Goal: Task Accomplishment & Management: Complete application form

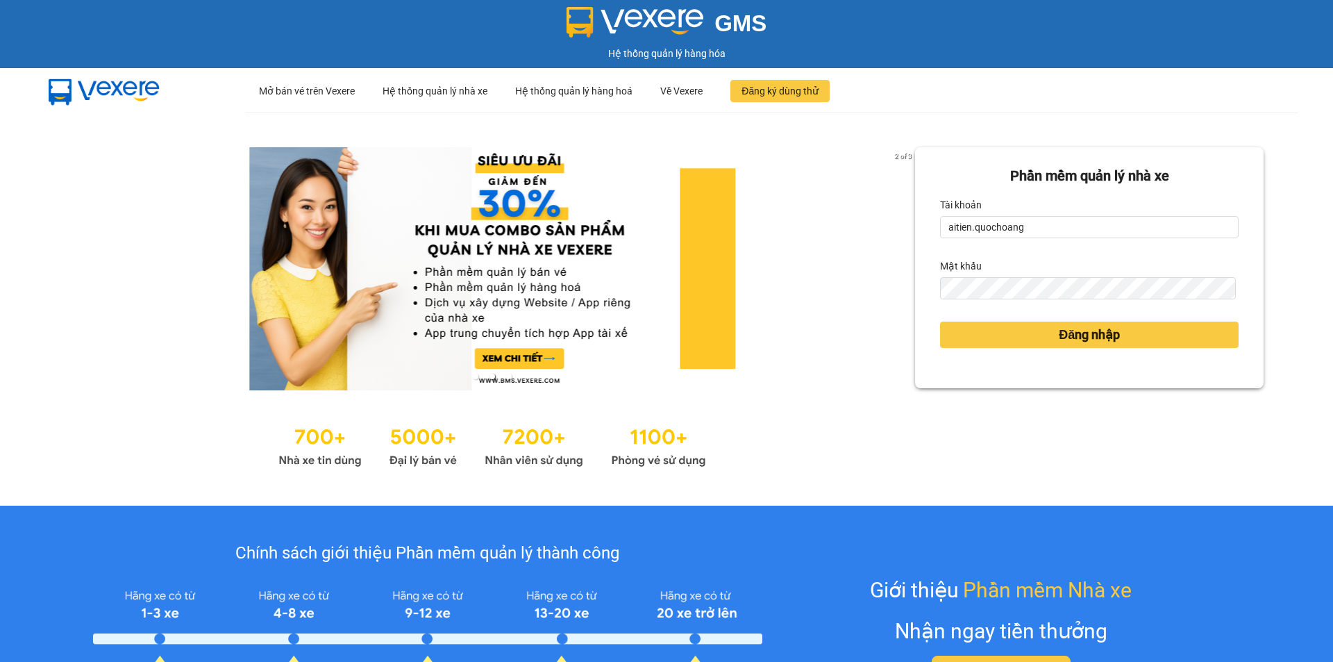
type input "quyen.quochoang"
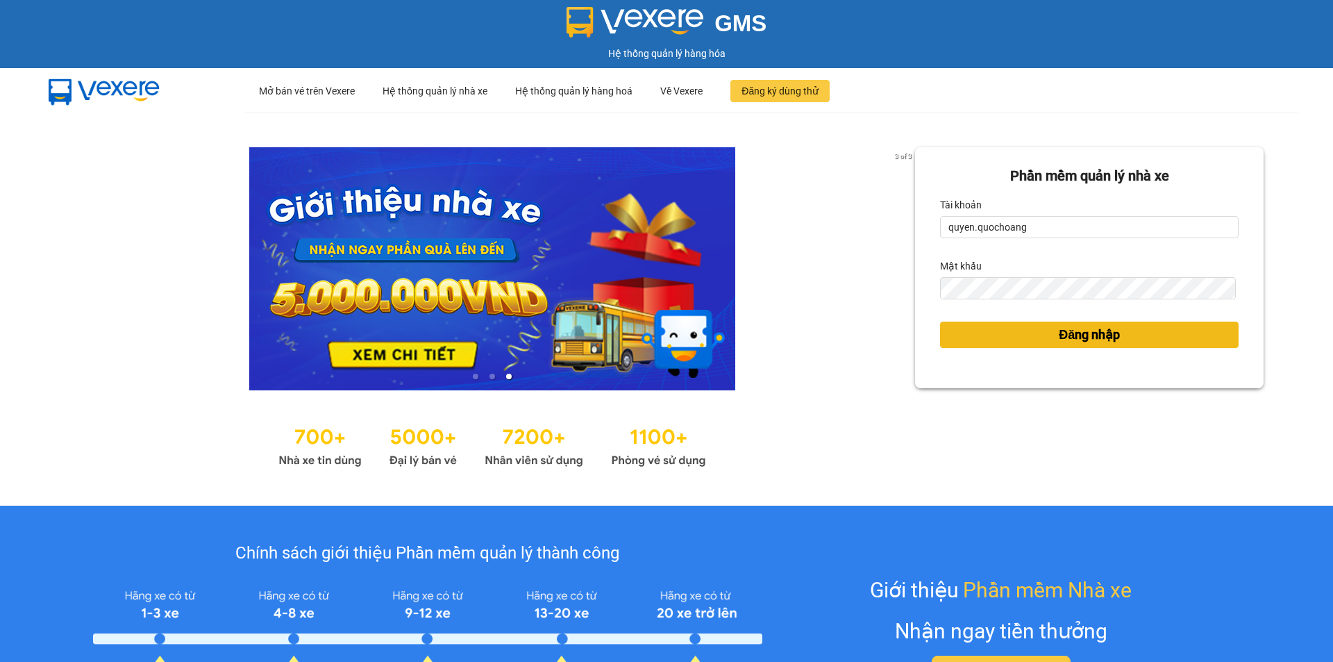
click at [1096, 337] on span "Đăng nhập" at bounding box center [1089, 334] width 61 height 19
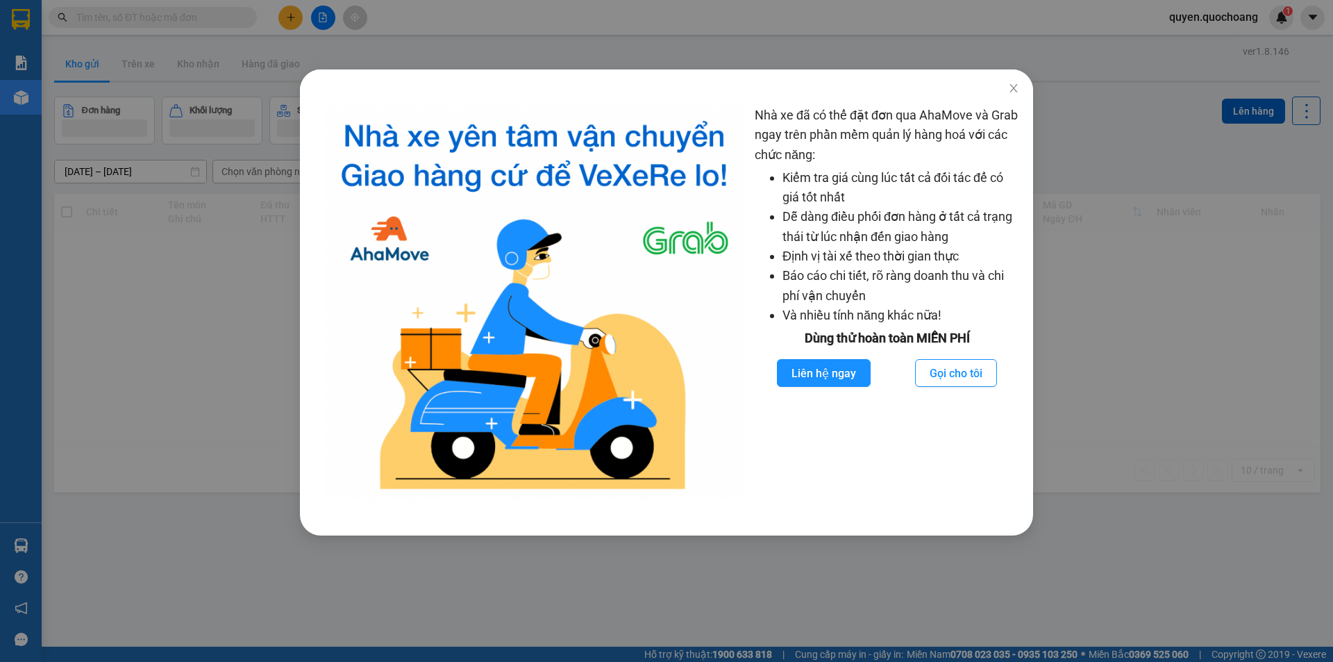
click at [513, 8] on div "Nhà xe đã có thể đặt đơn qua AhaMove và Grab ngay trên phần mềm quản lý hàng ho…" at bounding box center [666, 331] width 1333 height 662
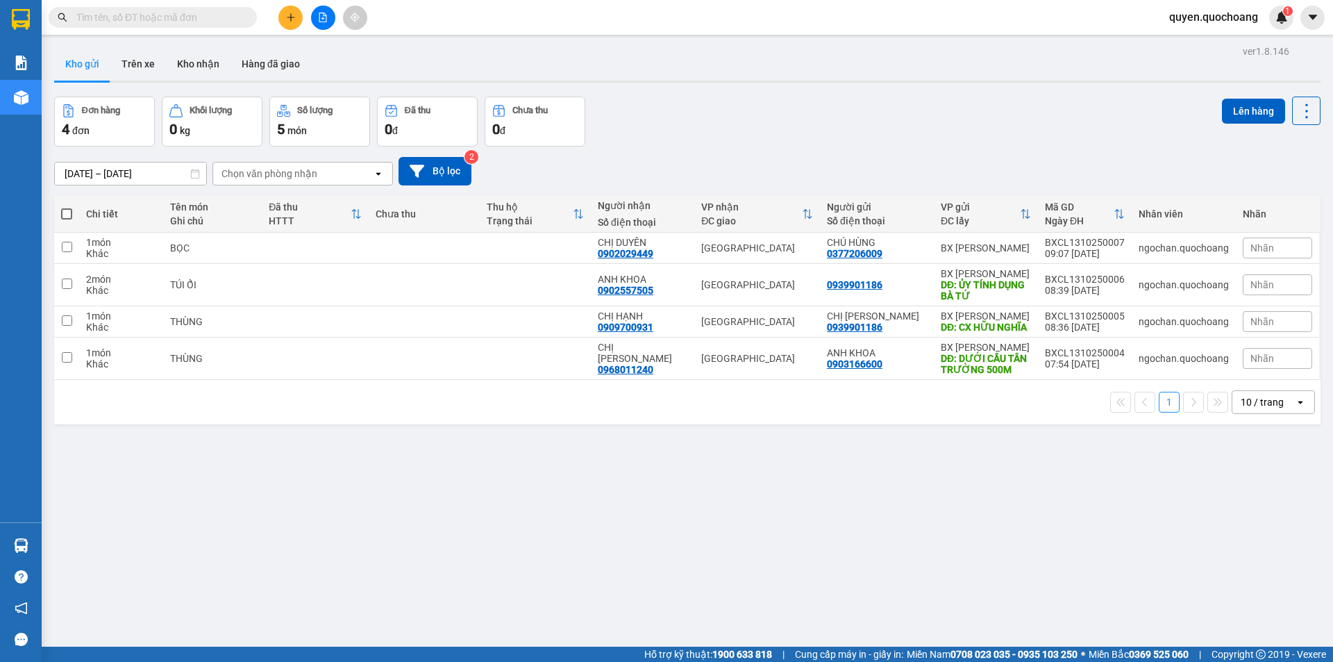
click at [299, 8] on div at bounding box center [323, 18] width 104 height 24
click at [292, 14] on icon "plus" at bounding box center [291, 18] width 10 height 10
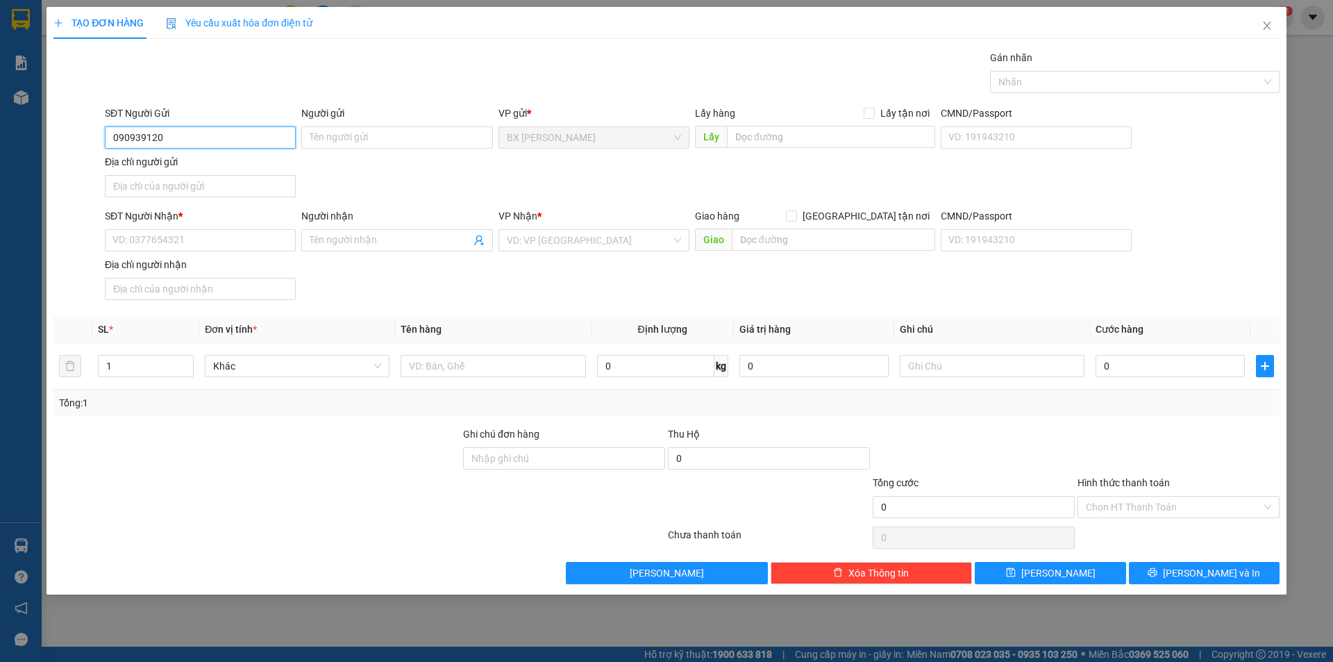
type input "0909391200"
click at [197, 158] on div "0909391200 - [PERSON_NAME]" at bounding box center [200, 165] width 174 height 15
type input "[PERSON_NAME]"
type input "0909391200"
click at [185, 245] on input "SĐT Người Nhận *" at bounding box center [200, 240] width 191 height 22
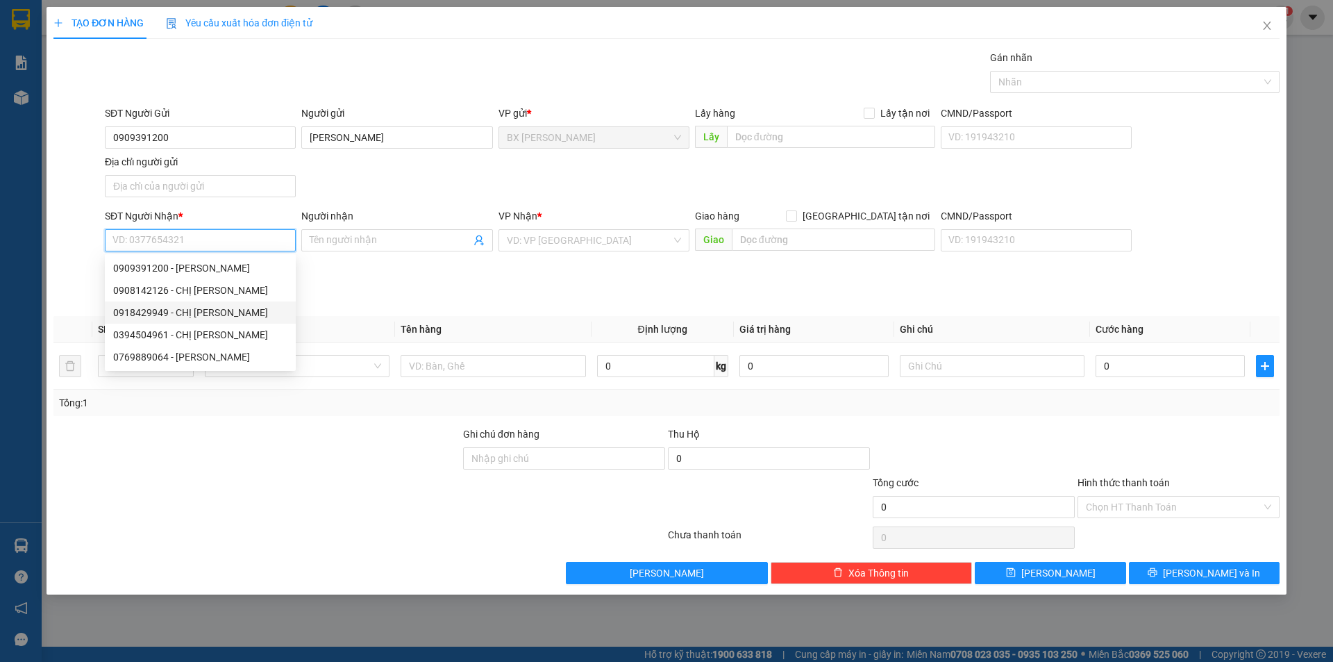
drag, startPoint x: 219, startPoint y: 319, endPoint x: 248, endPoint y: 327, distance: 29.5
click at [220, 318] on div "0918429949 - CHỊ [PERSON_NAME]" at bounding box center [200, 312] width 174 height 15
type input "0918429949"
type input "CHỊ [PERSON_NAME]"
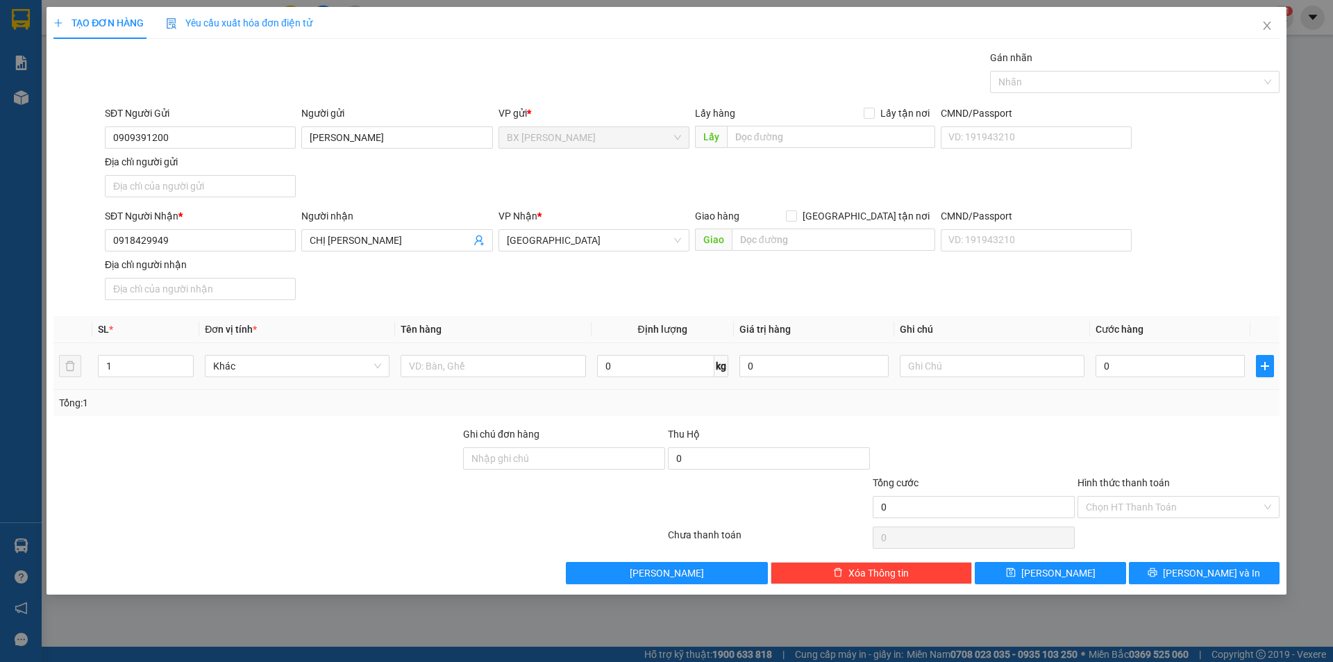
click at [476, 351] on td at bounding box center [493, 366] width 196 height 47
click at [482, 363] on input "text" at bounding box center [493, 366] width 185 height 22
type input "THÙNG"
click at [808, 142] on input "text" at bounding box center [831, 137] width 208 height 22
type input "CF PHA MÁY ĐẦU CAO TỐC"
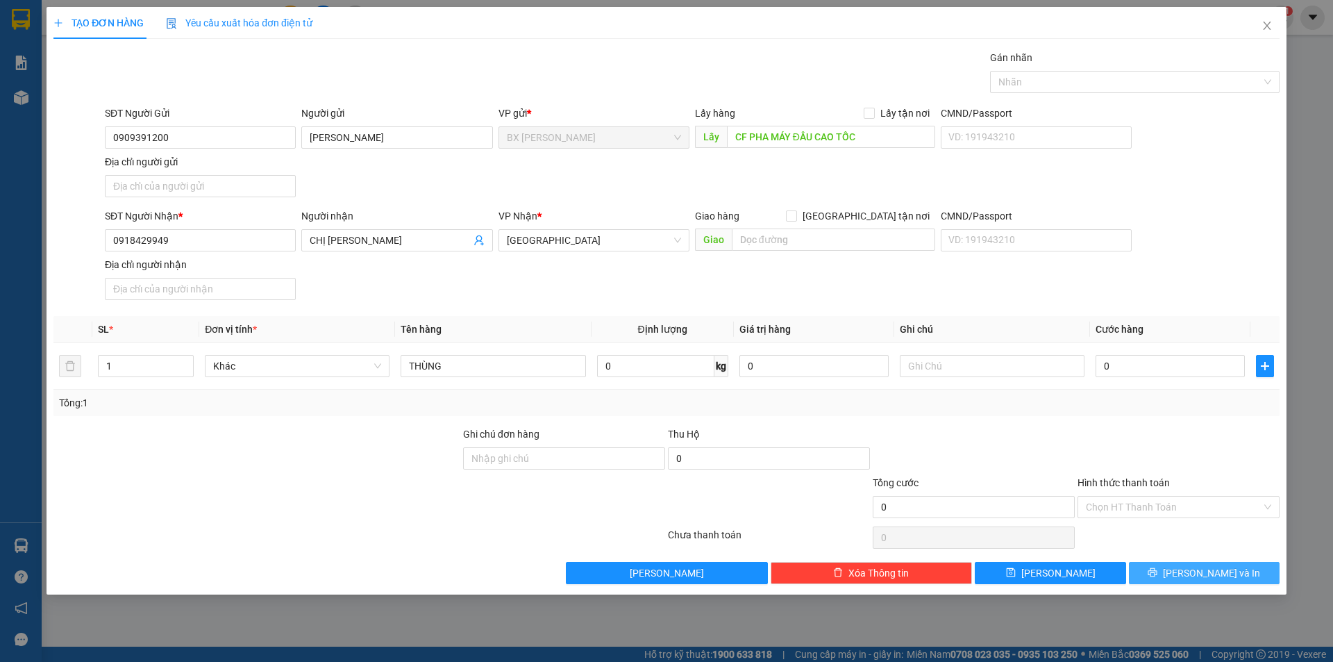
drag, startPoint x: 1172, startPoint y: 566, endPoint x: 1142, endPoint y: 524, distance: 51.4
click at [1172, 566] on button "[PERSON_NAME] và In" at bounding box center [1204, 573] width 151 height 22
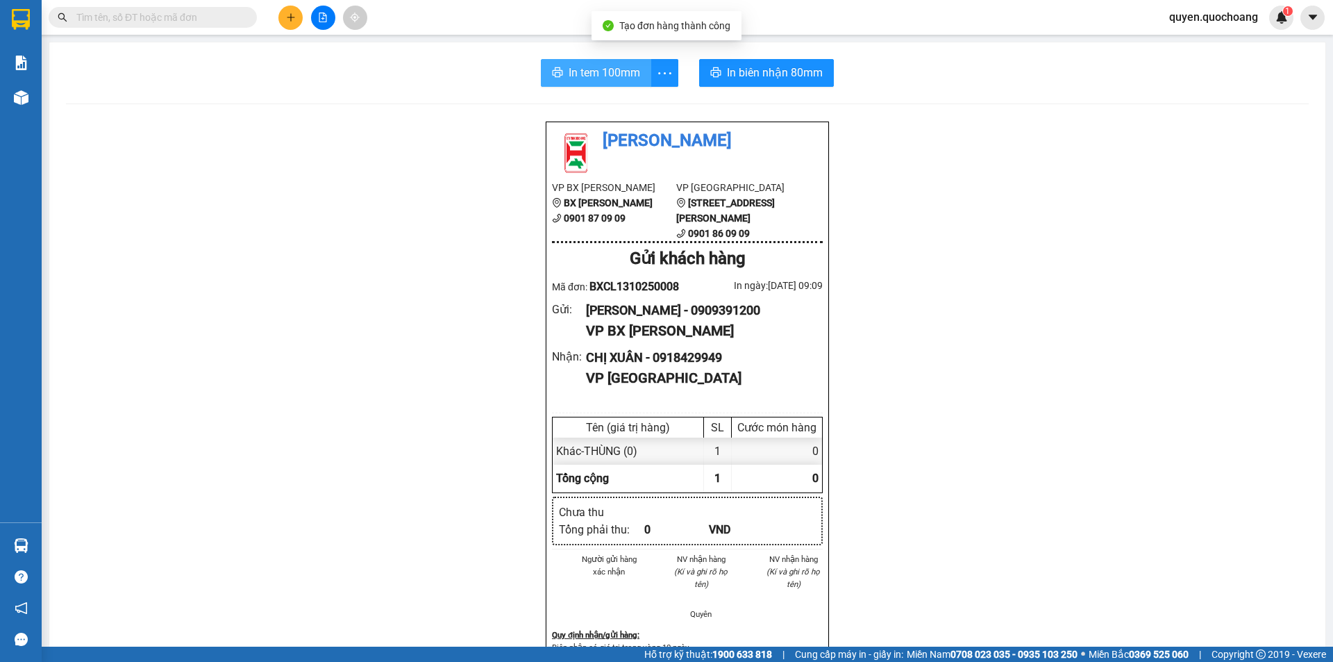
click at [571, 65] on span "In tem 100mm" at bounding box center [605, 72] width 72 height 17
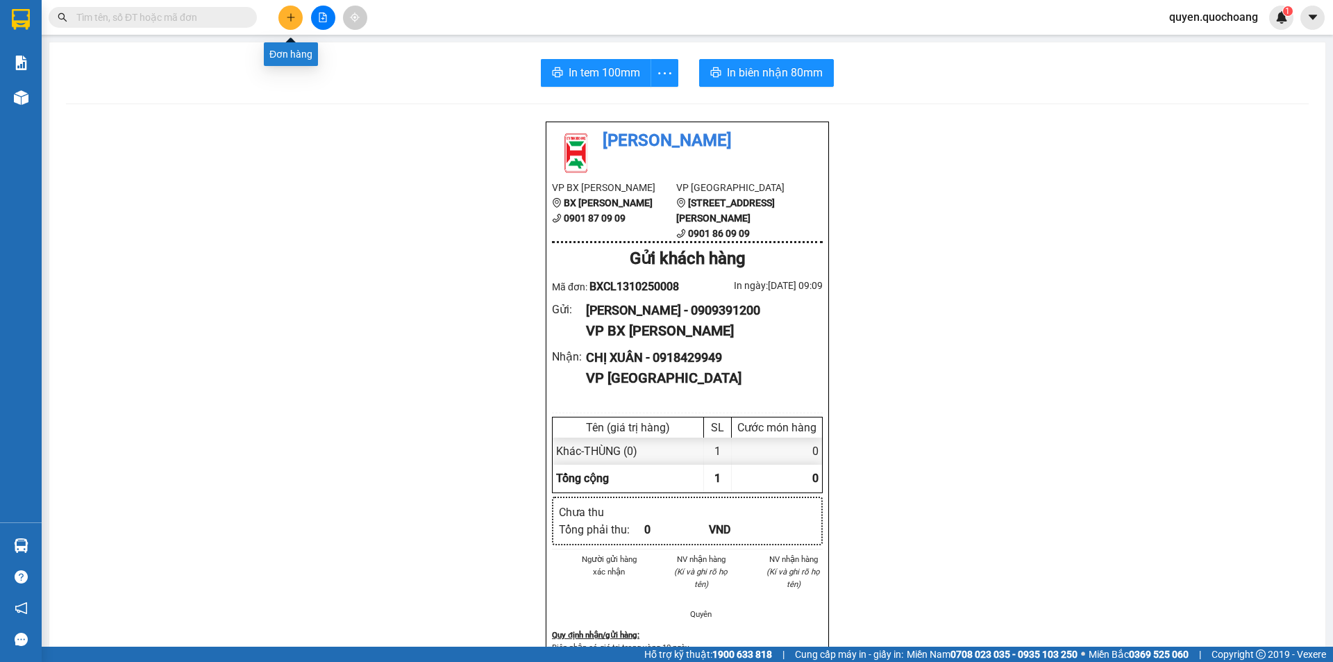
click at [288, 19] on icon "plus" at bounding box center [291, 18] width 10 height 10
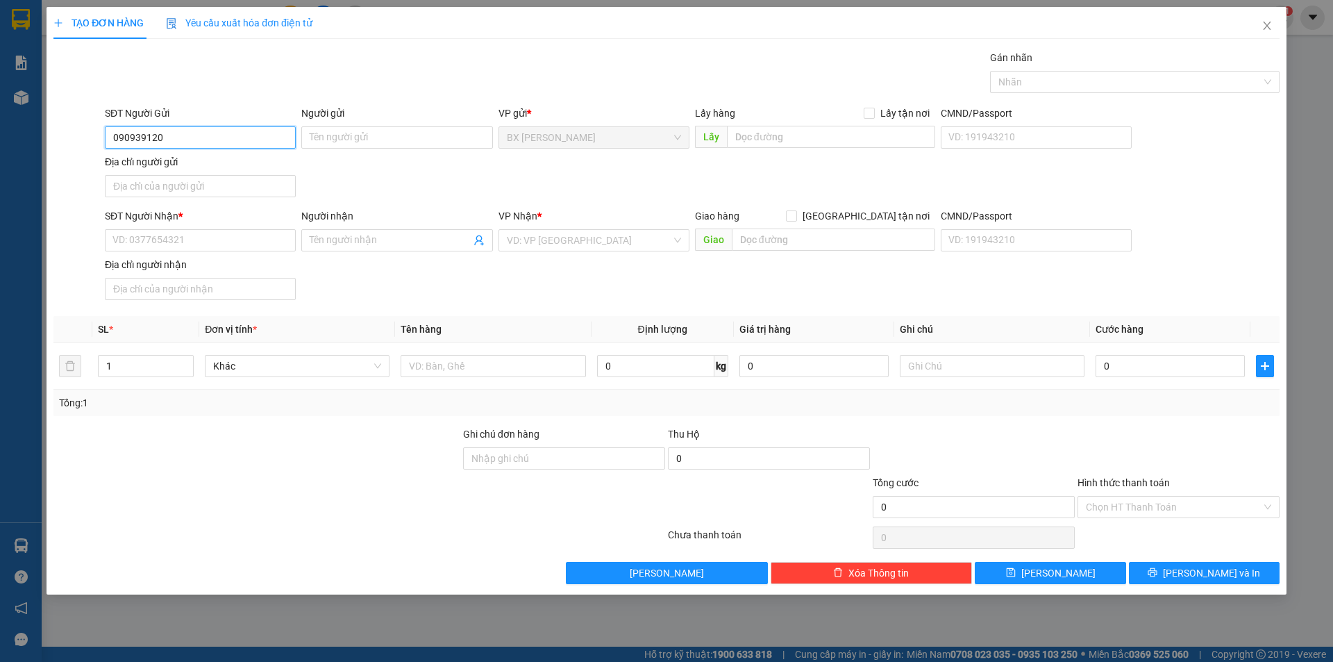
type input "0909391200"
click at [185, 162] on div "0909391200 - [PERSON_NAME]" at bounding box center [200, 165] width 174 height 15
type input "[PERSON_NAME]"
type input "0909391200"
click at [206, 232] on input "SĐT Người Nhận *" at bounding box center [200, 240] width 191 height 22
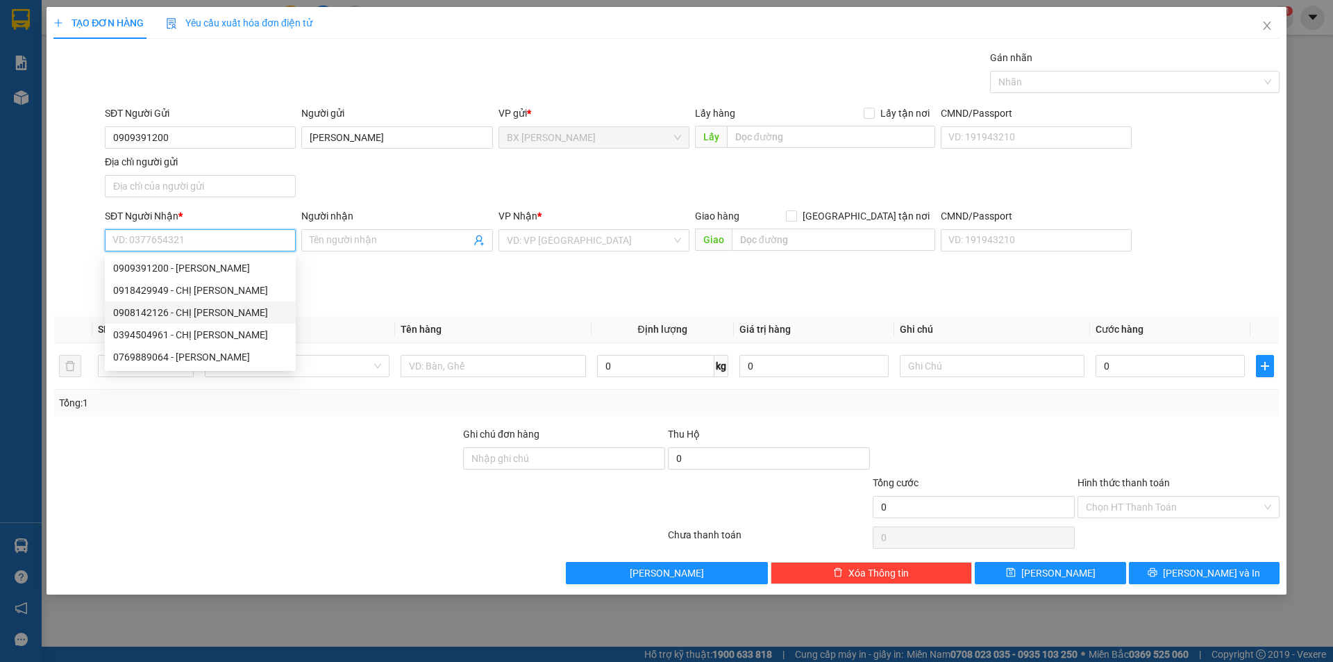
click at [199, 306] on div "0908142126 - CHỊ [PERSON_NAME]" at bounding box center [200, 312] width 174 height 15
type input "0908142126"
type input "CHỊ [PERSON_NAME]"
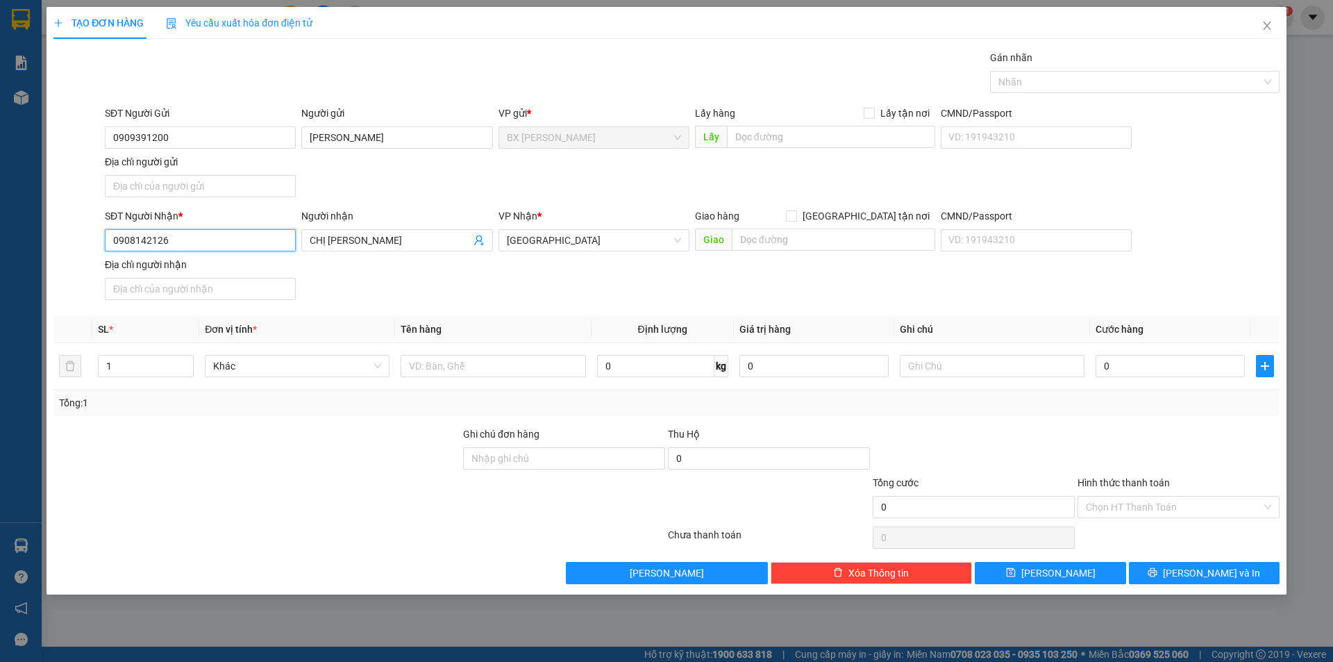
click at [201, 244] on input "0908142126" at bounding box center [200, 240] width 191 height 22
drag, startPoint x: 200, startPoint y: 244, endPoint x: 0, endPoint y: 209, distance: 203.1
click at [0, 213] on div "TẠO ĐƠN HÀNG Yêu cầu xuất hóa đơn điện tử Transit Pickup Surcharge Ids Transit …" at bounding box center [666, 331] width 1333 height 662
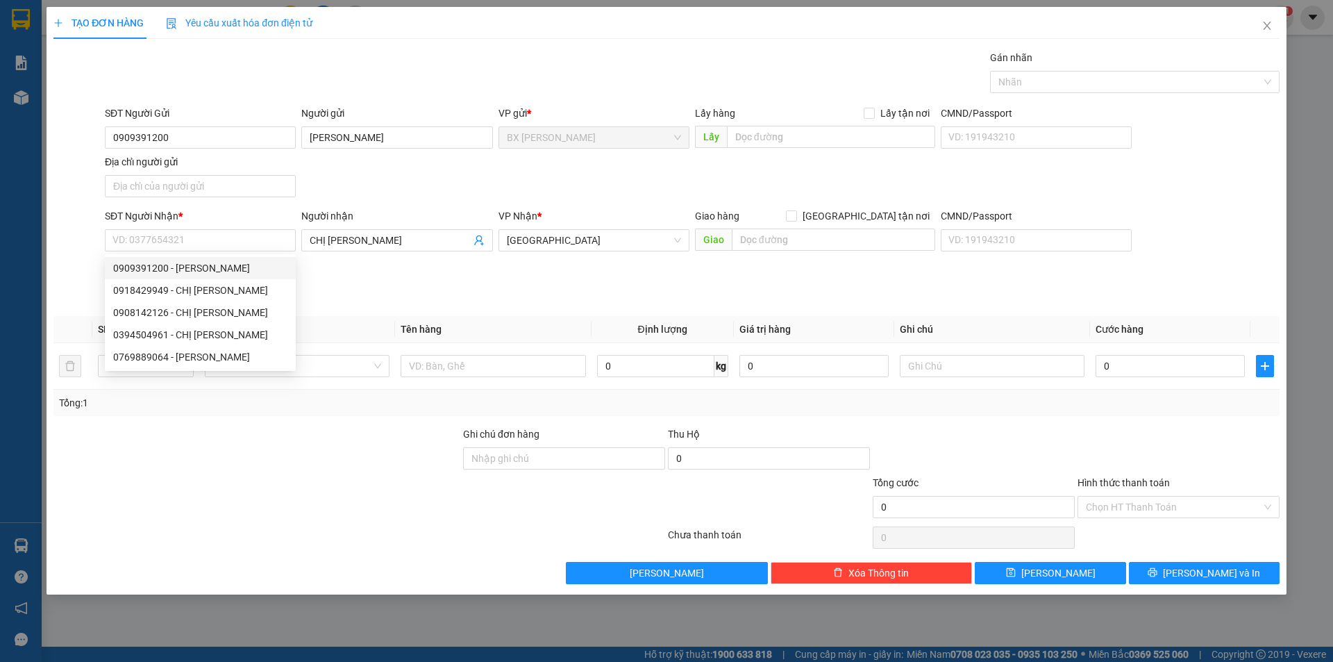
click at [358, 301] on div "SĐT Người Nhận * VD: 0377654321 Người nhận CHỊ DUNG VP Nhận * [GEOGRAPHIC_DATA]…" at bounding box center [692, 256] width 1181 height 97
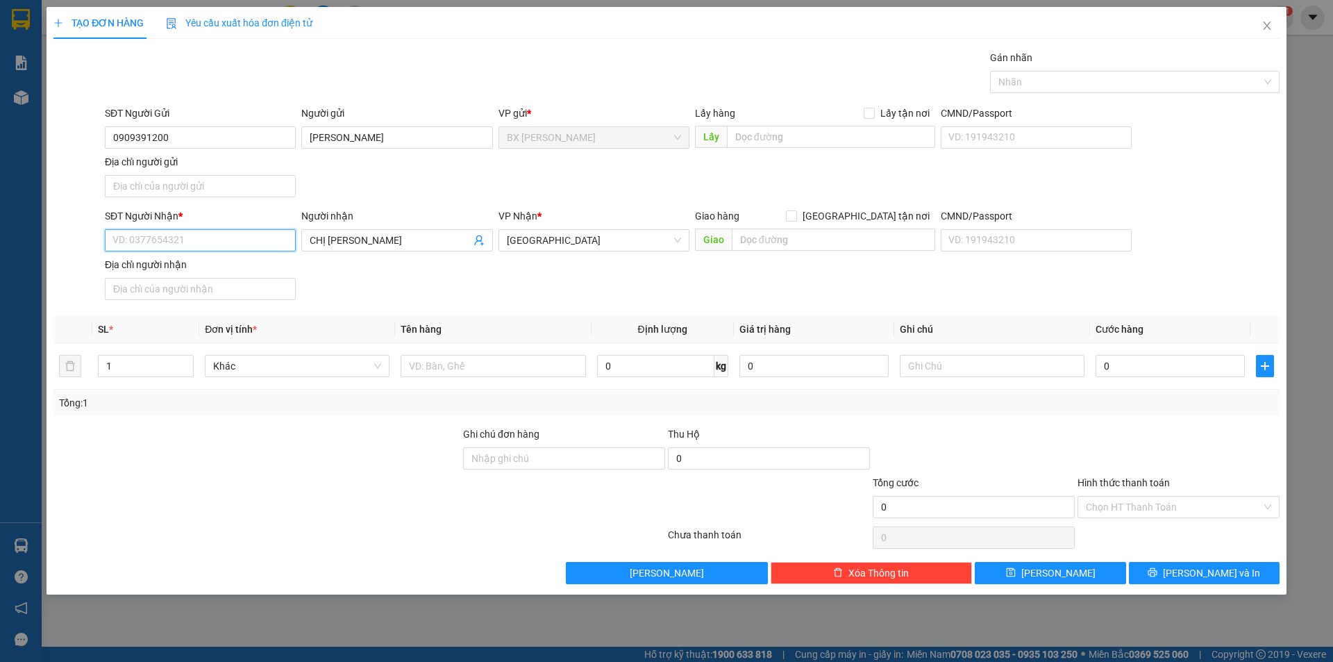
click at [254, 238] on input "SĐT Người Nhận *" at bounding box center [200, 240] width 191 height 22
click at [211, 274] on div "0902557505 - ANH KHOA" at bounding box center [200, 267] width 174 height 15
type input "0902557505"
type input "ANH KHOA"
type input "0902557505"
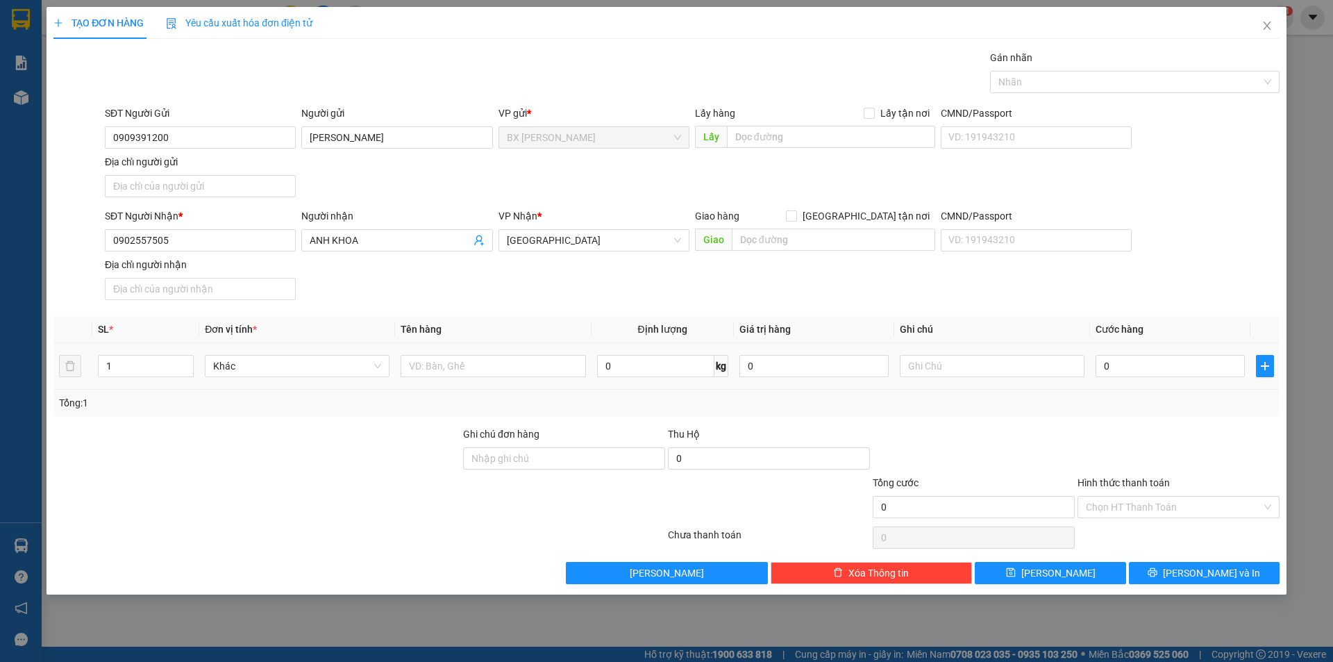
click at [453, 378] on div at bounding box center [493, 366] width 185 height 28
click at [461, 370] on input "text" at bounding box center [493, 366] width 185 height 22
type input "THÙNG"
click at [809, 141] on input "text" at bounding box center [831, 137] width 208 height 22
type input "CF PHA MÁY ĐẦU CAO TỐC"
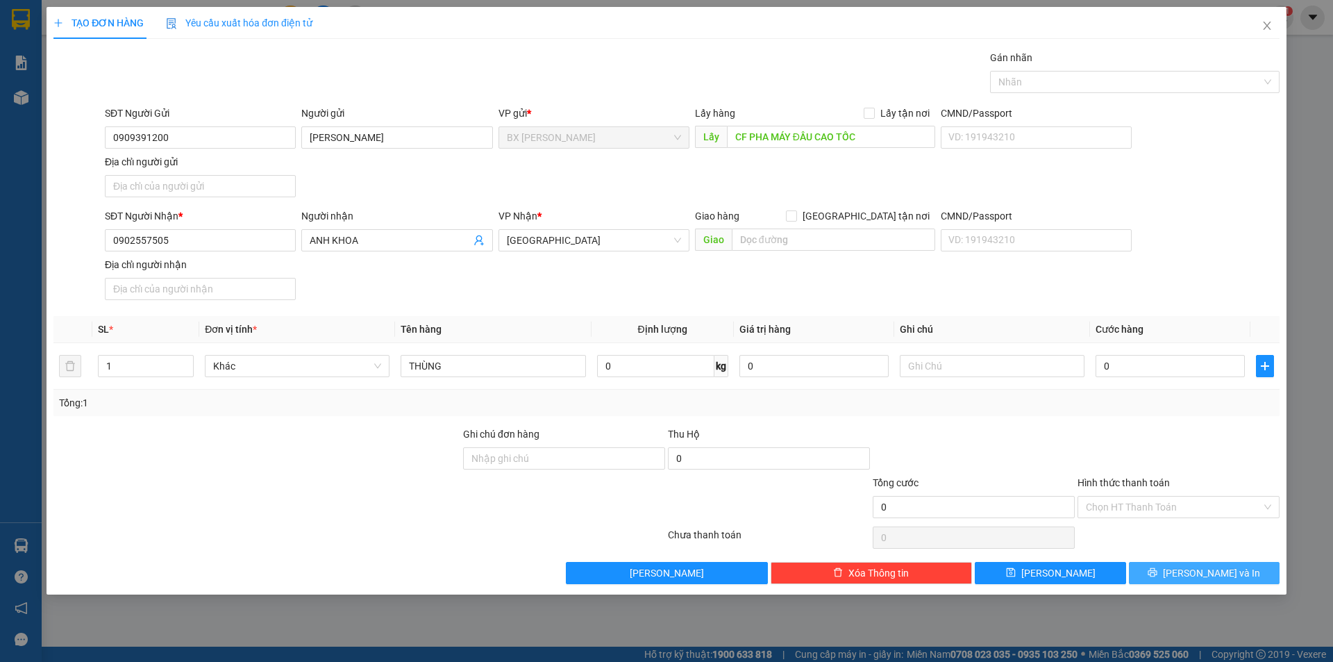
click at [1192, 573] on span "[PERSON_NAME] và In" at bounding box center [1211, 572] width 97 height 15
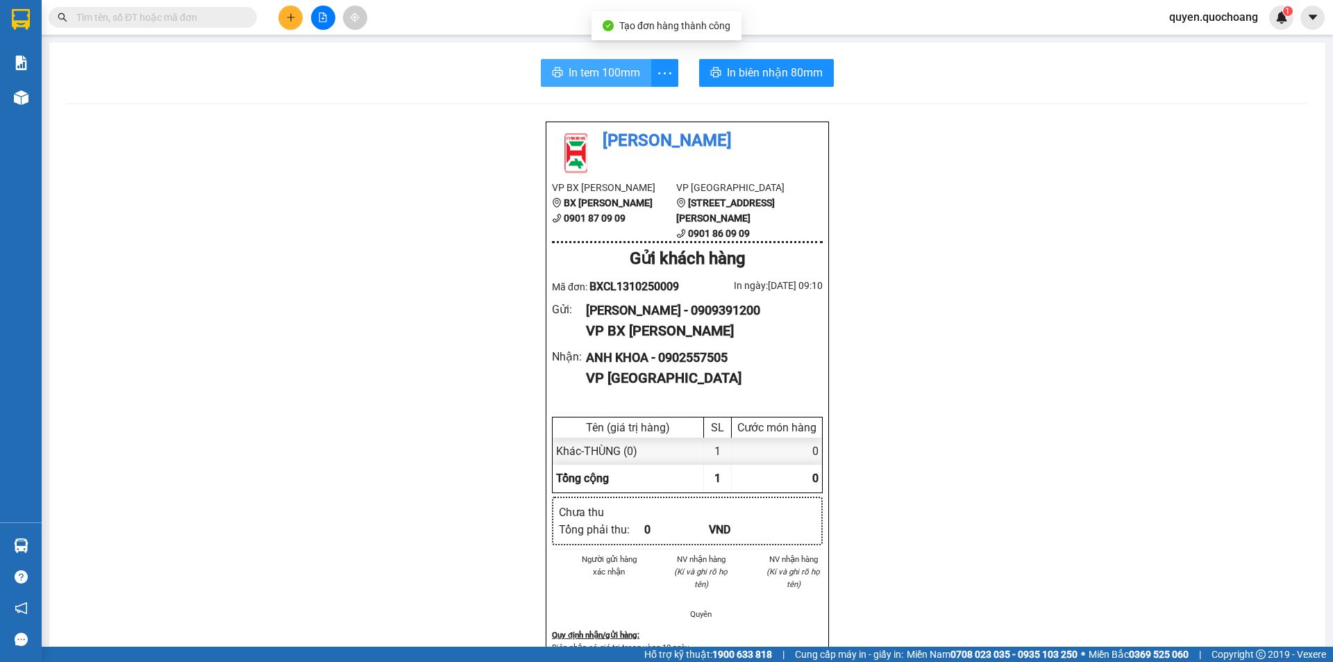
click at [579, 60] on button "In tem 100mm" at bounding box center [596, 73] width 110 height 28
click at [574, 60] on button "In tem 100mm" at bounding box center [596, 73] width 110 height 28
